Goal: Check status: Check status

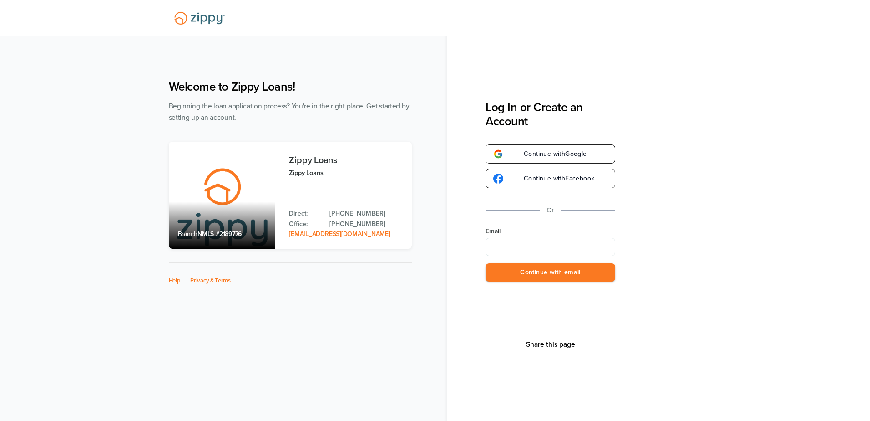
click at [518, 248] on input "Email" at bounding box center [551, 247] width 130 height 18
type input "**********"
click at [530, 275] on button "Continue with email" at bounding box center [551, 272] width 130 height 19
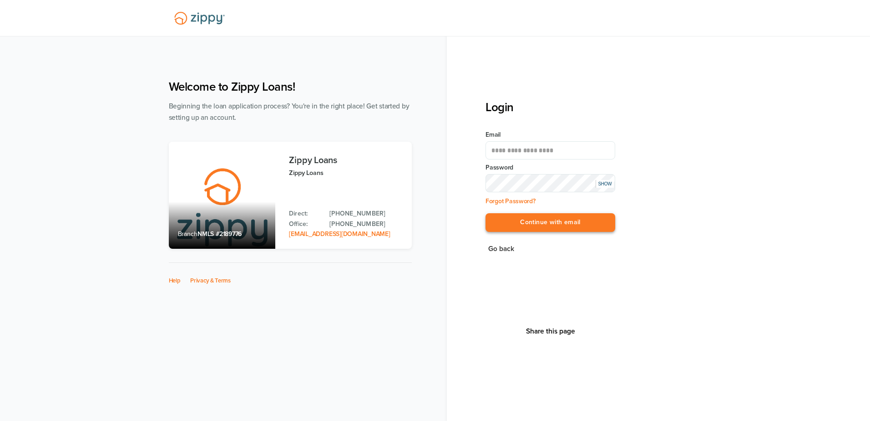
click at [557, 224] on button "Continue with email" at bounding box center [551, 222] width 130 height 19
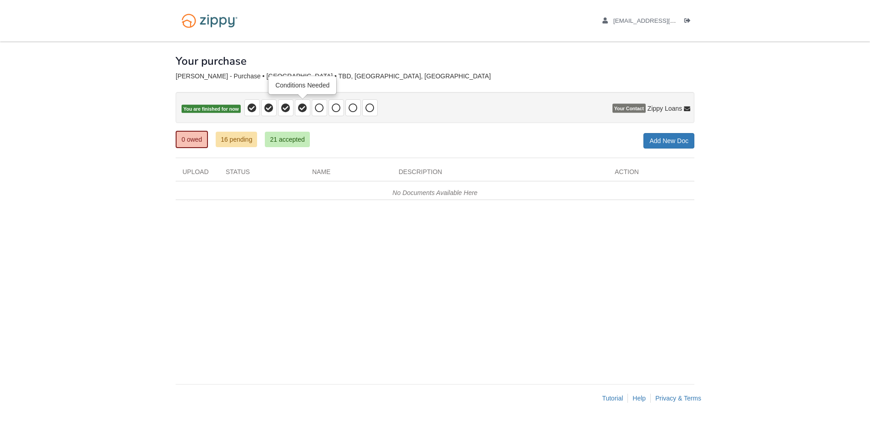
click at [304, 107] on icon at bounding box center [302, 107] width 9 height 9
click at [246, 139] on link "16 pending" at bounding box center [236, 139] width 41 height 15
